Goal: Task Accomplishment & Management: Use online tool/utility

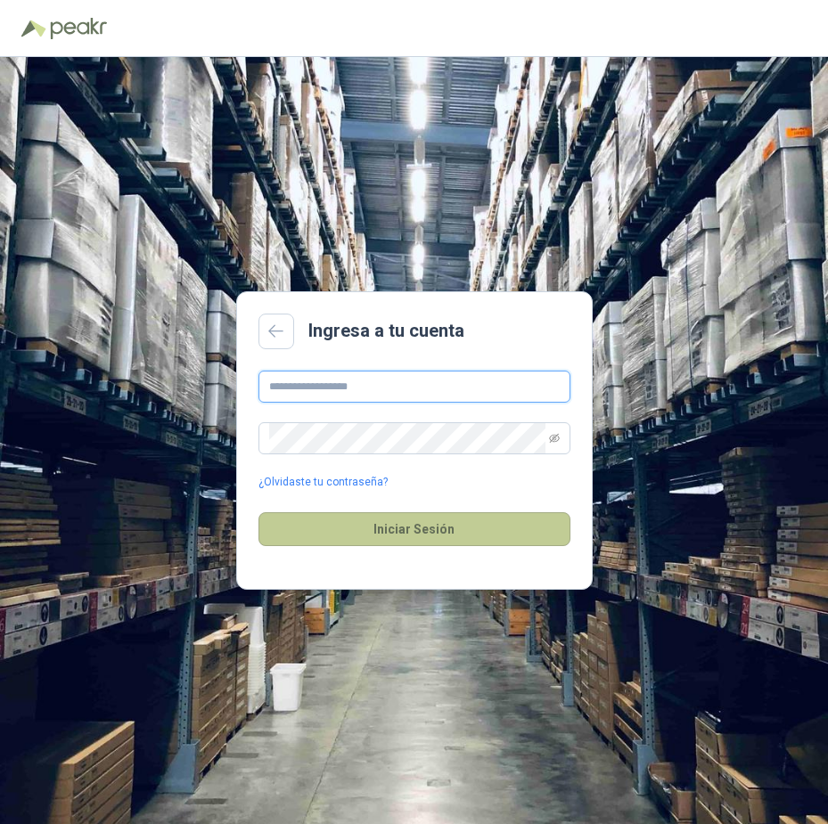
type input "**********"
click at [396, 521] on button "Iniciar Sesión" at bounding box center [414, 529] width 312 height 34
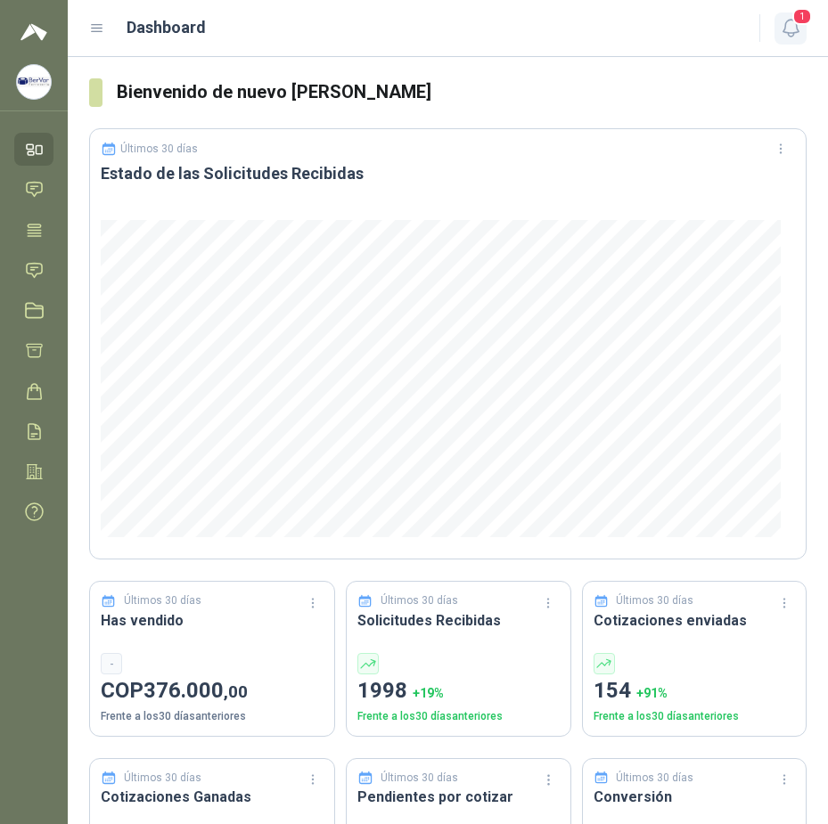
click at [798, 32] on icon "button" at bounding box center [790, 28] width 15 height 17
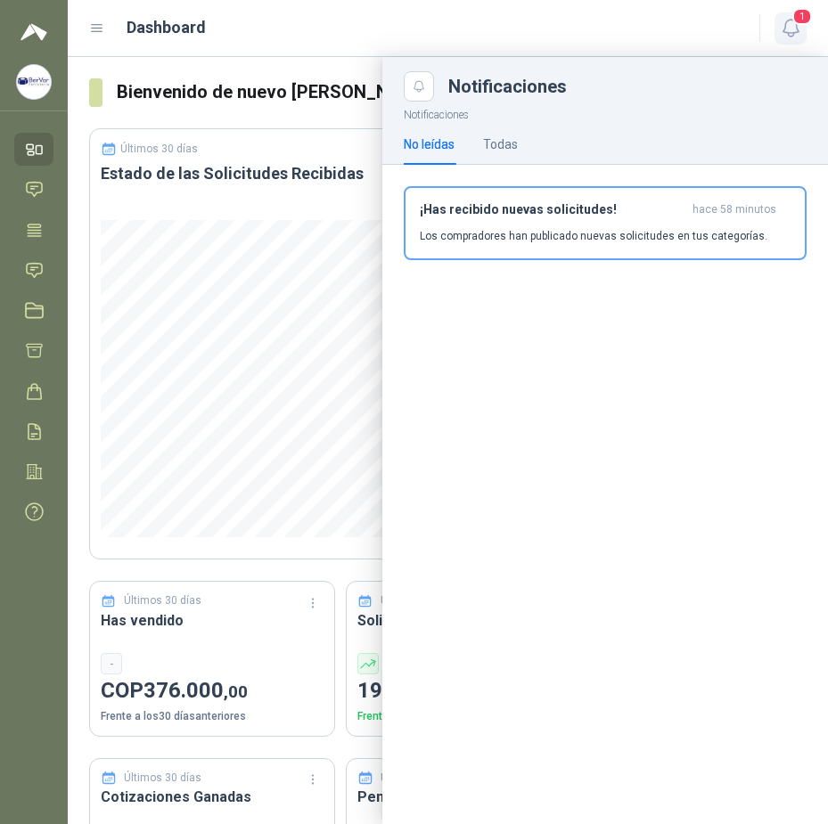
click at [793, 29] on icon "button" at bounding box center [791, 28] width 22 height 22
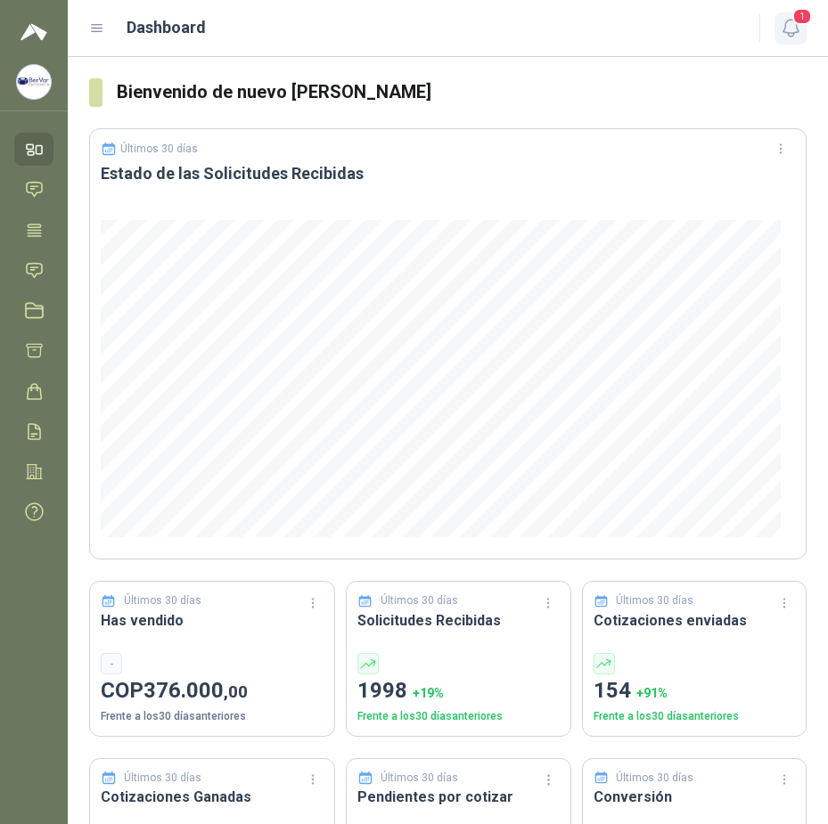
click at [794, 24] on span "1" at bounding box center [802, 16] width 20 height 17
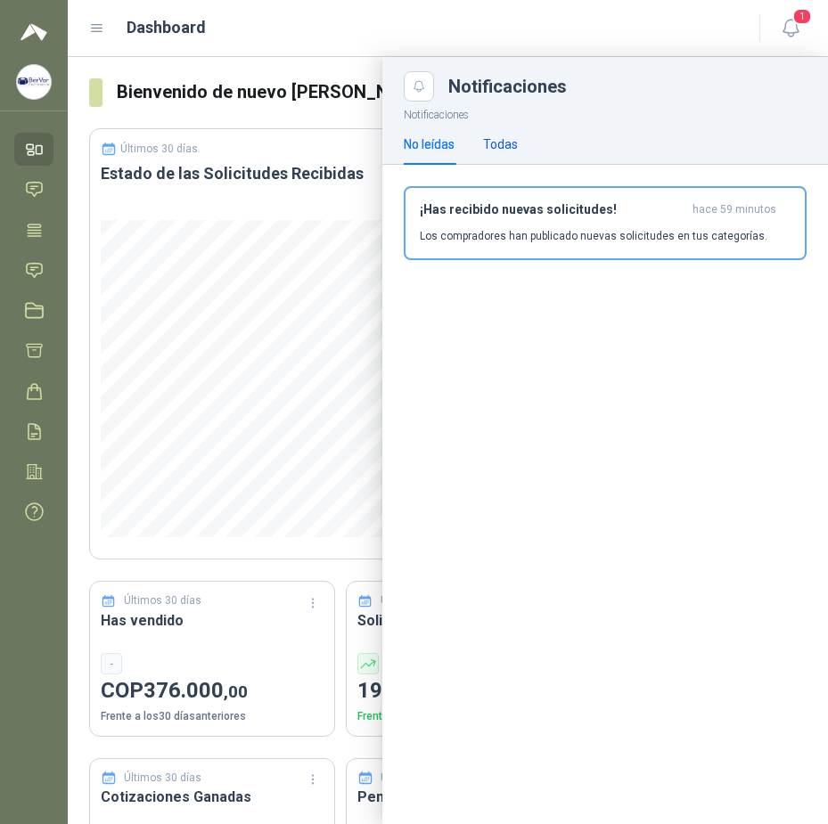
click at [513, 142] on div "Todas" at bounding box center [500, 145] width 35 height 20
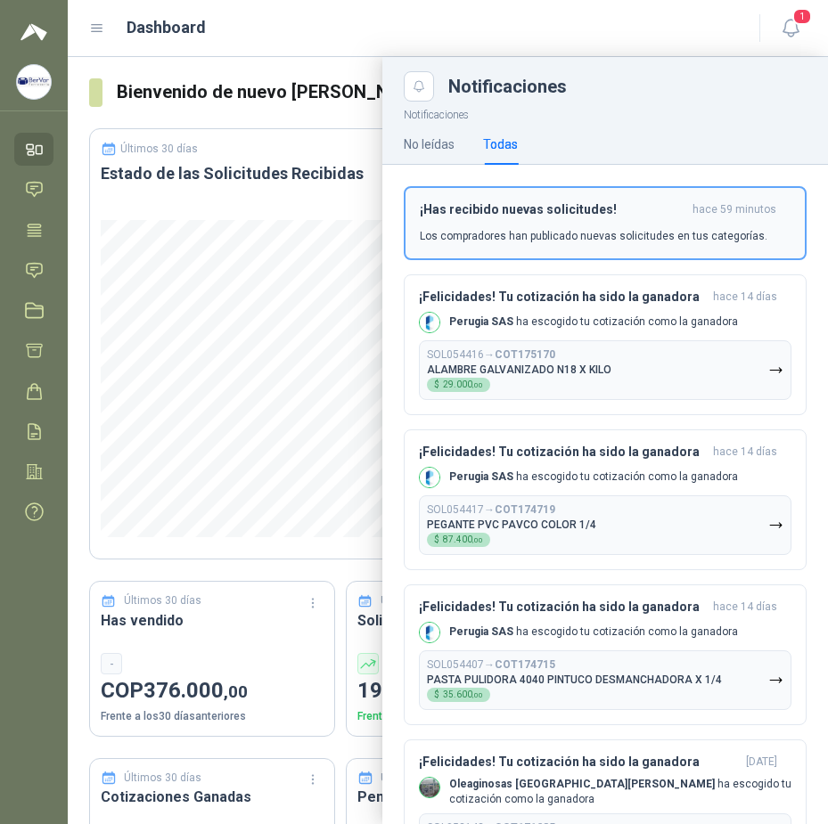
click at [545, 198] on button "¡Has recibido nuevas solicitudes! hace 59 minutos Los compradores han publicado…" at bounding box center [605, 223] width 403 height 74
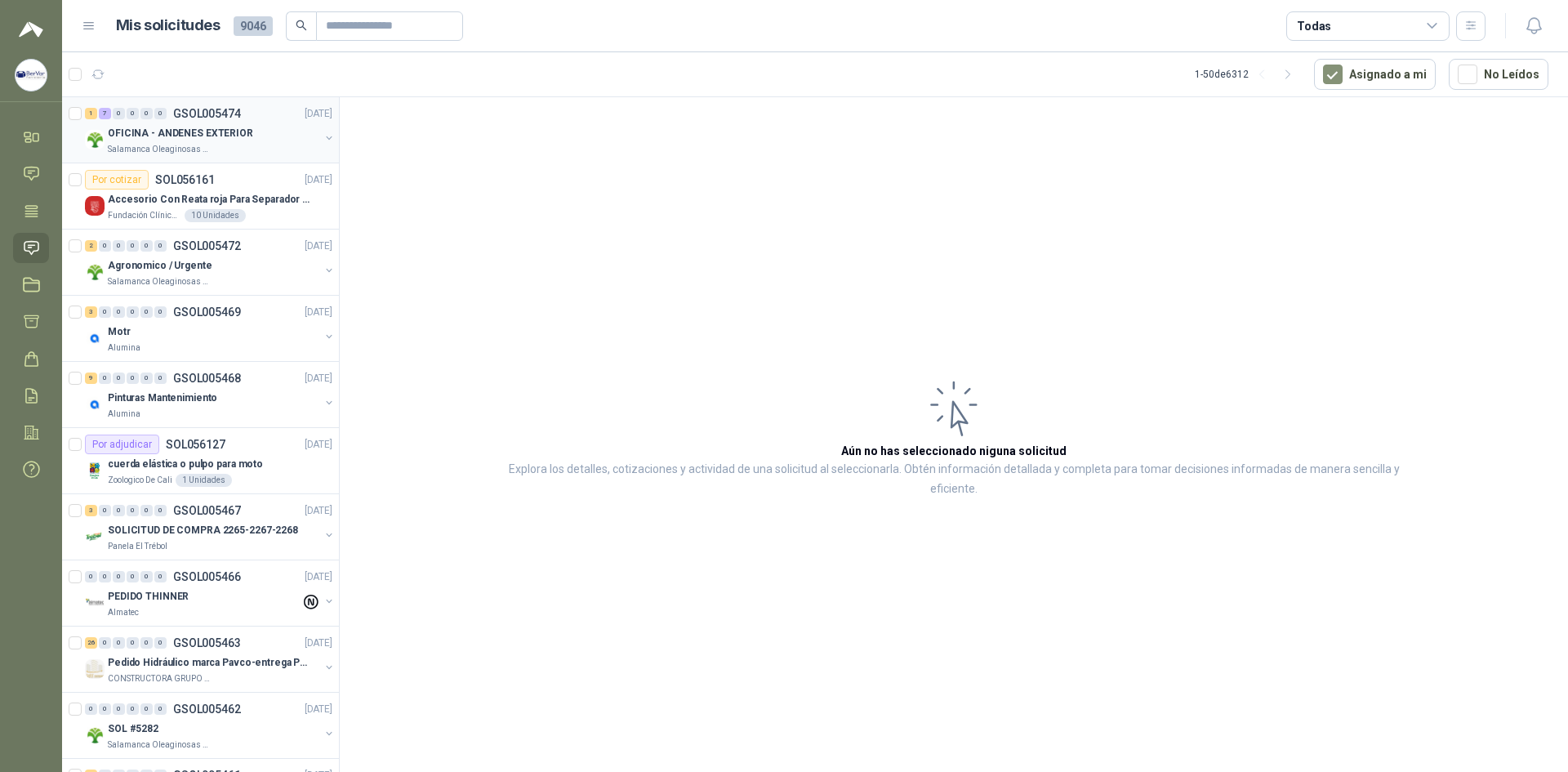
click at [242, 124] on div "OFICINA - ANDENES EXTERIOR" at bounding box center [214, 133] width 212 height 19
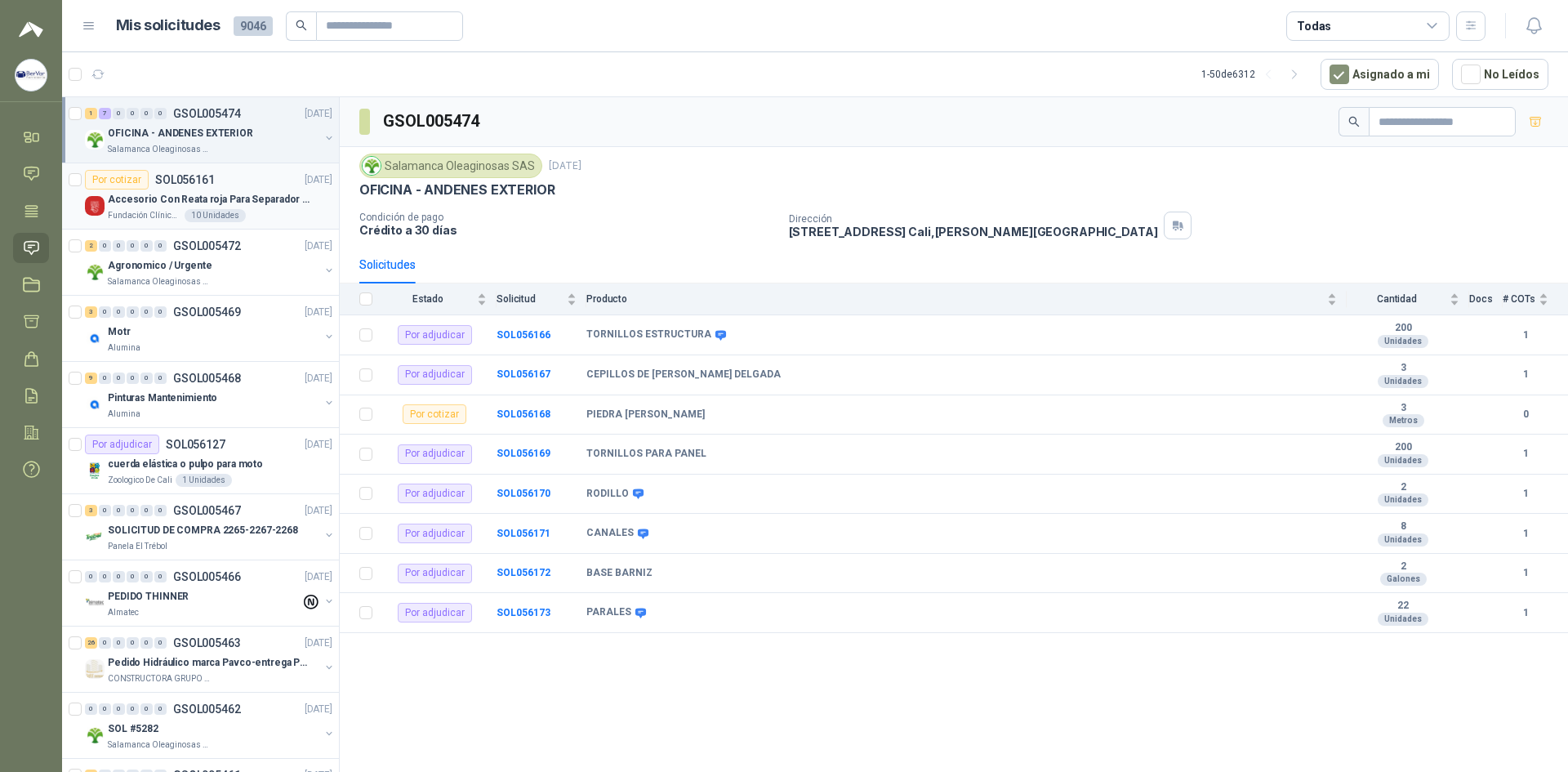
click at [230, 184] on div "Por cotizar SOL056161 [DATE]" at bounding box center [209, 179] width 247 height 19
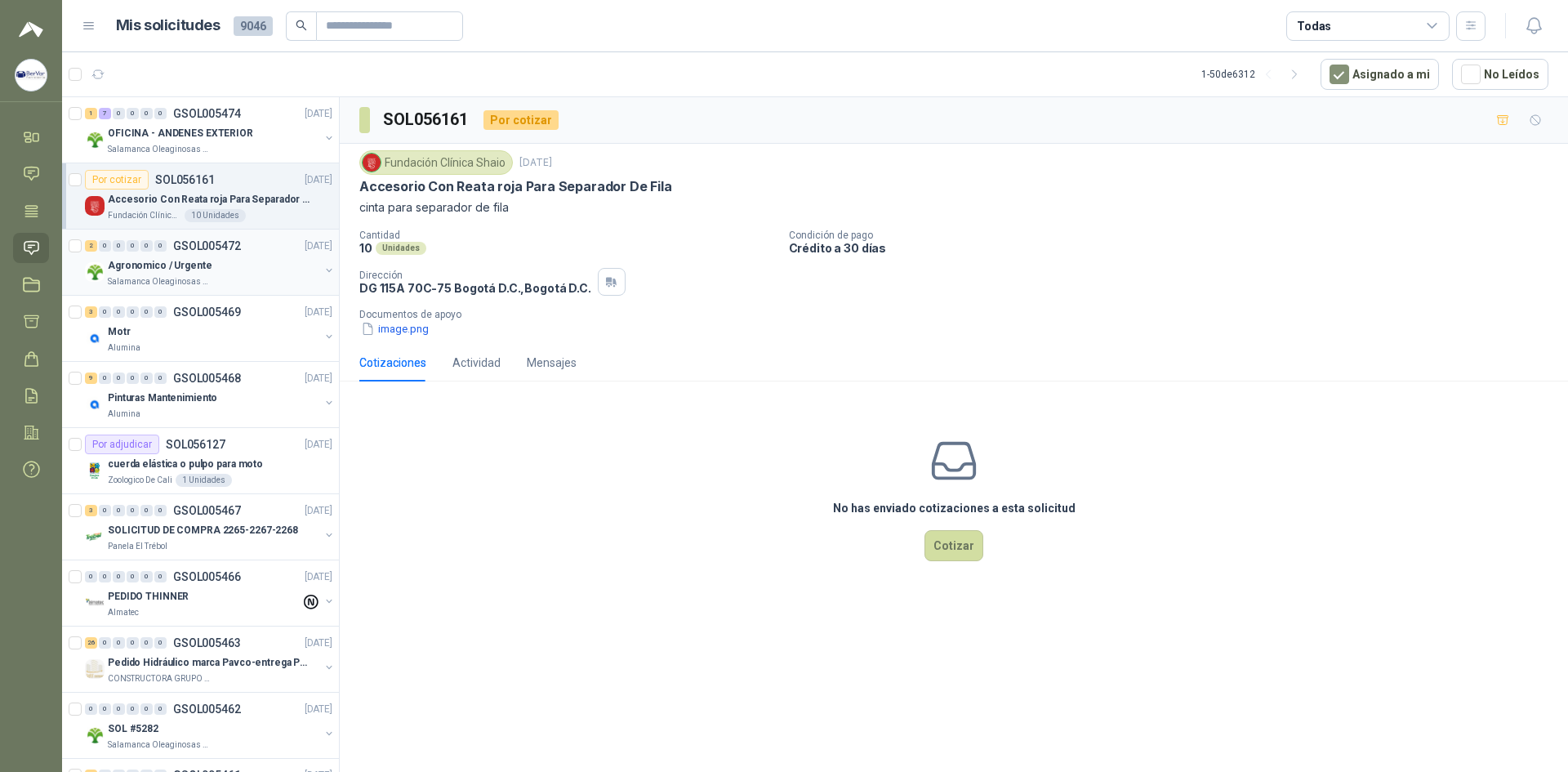
click at [235, 241] on p "GSOL005472" at bounding box center [207, 246] width 68 height 11
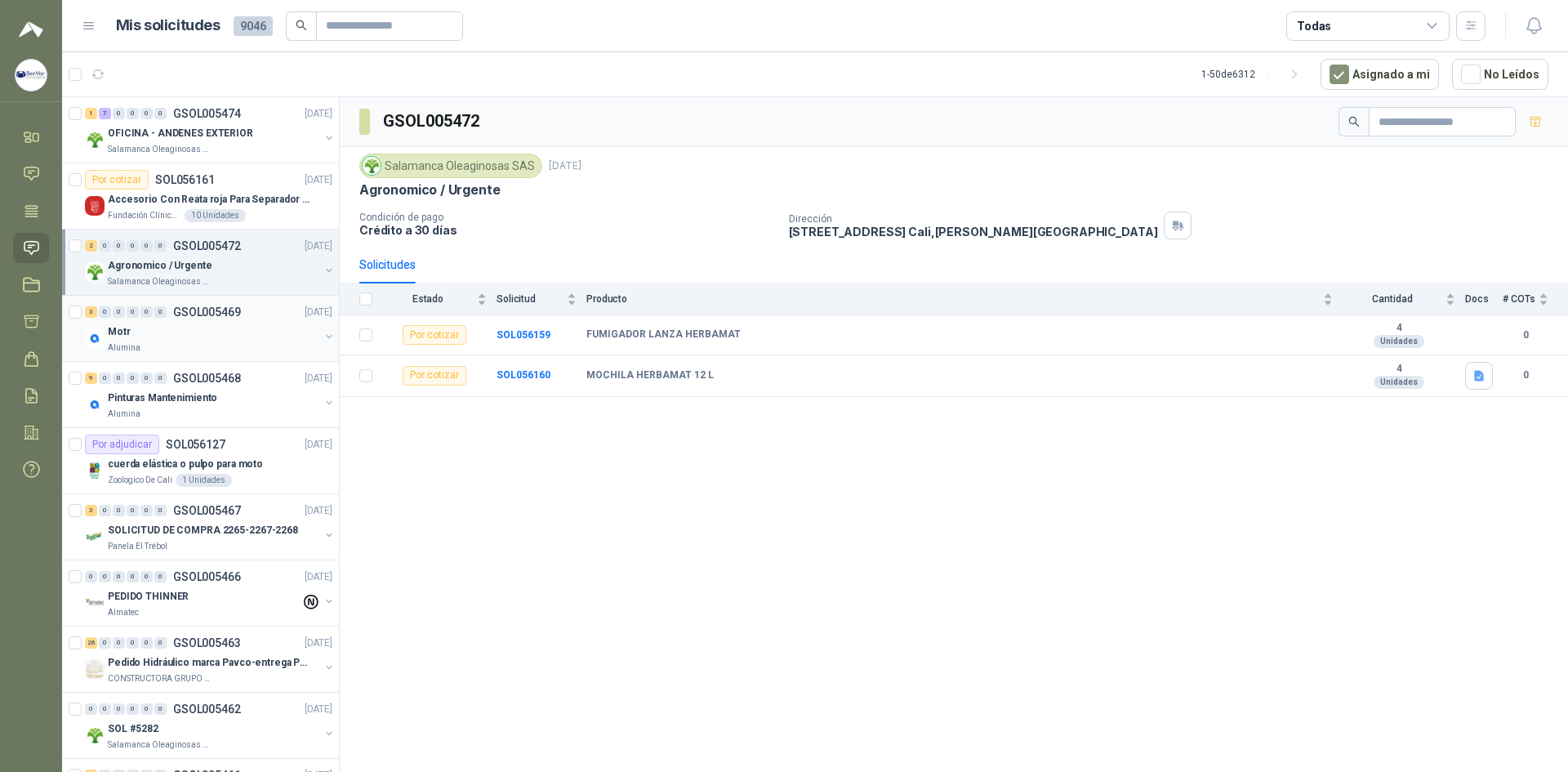
click at [220, 333] on div "Motr" at bounding box center [214, 331] width 212 height 19
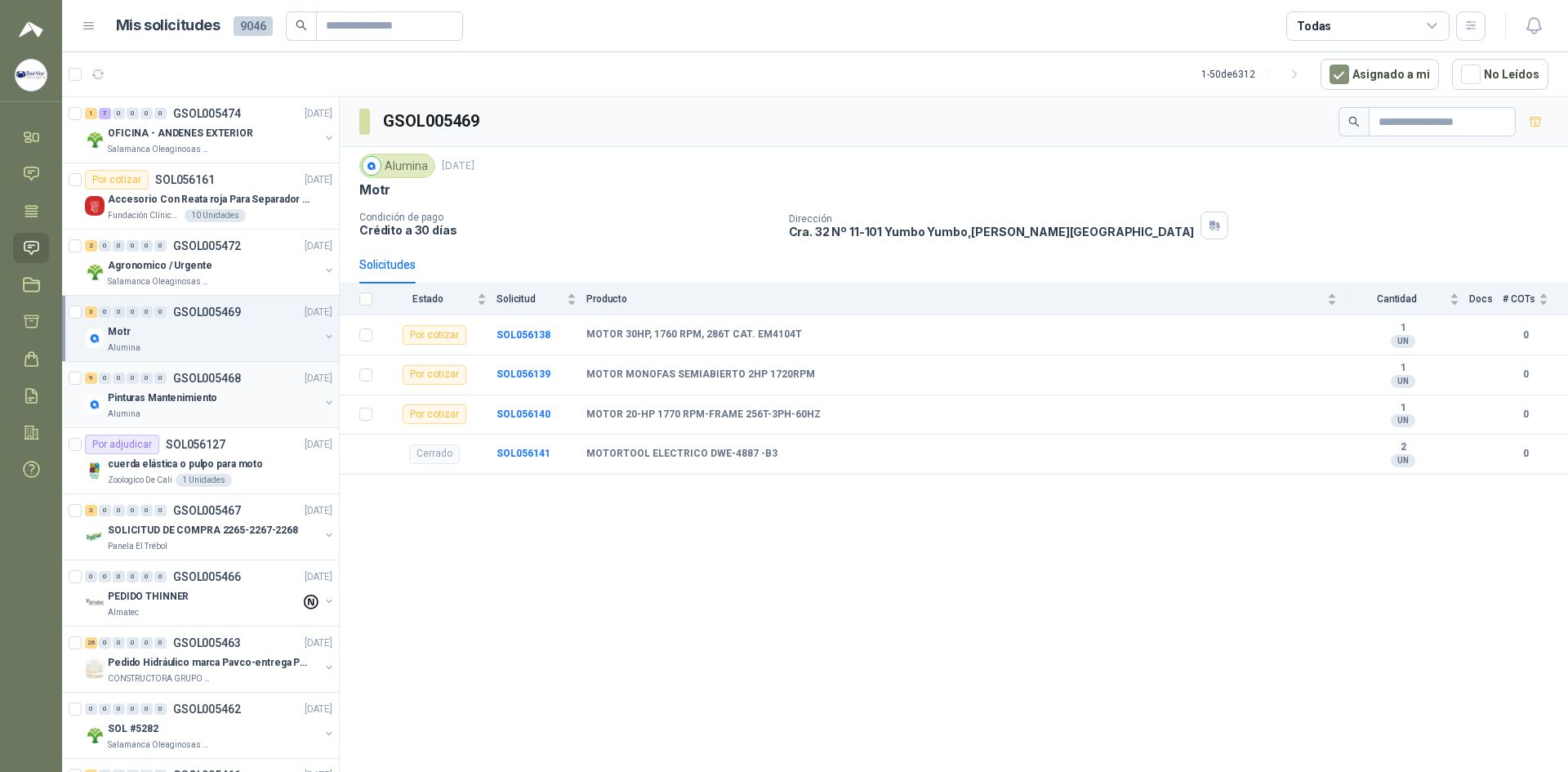
click at [219, 392] on div "Pinturas Mantenimiento" at bounding box center [214, 397] width 212 height 19
